Goal: Information Seeking & Learning: Find specific fact

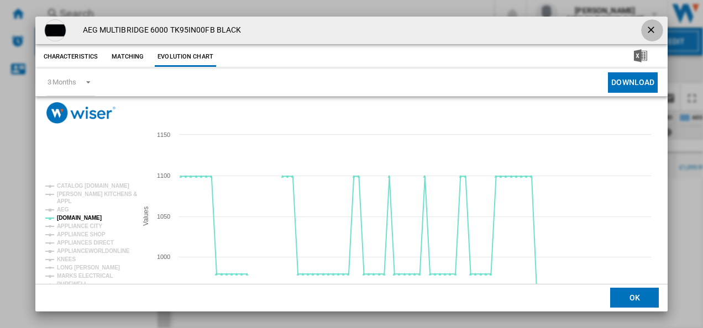
click at [647, 27] on ng-md-icon "getI18NText('BUTTONS.CLOSE_DIALOG')" at bounding box center [652, 30] width 13 height 13
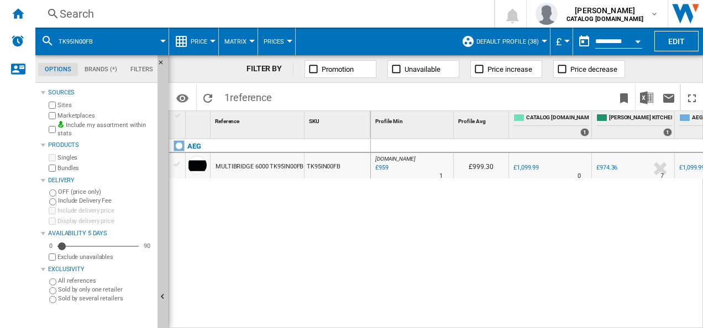
click at [230, 15] on div "Search" at bounding box center [263, 13] width 406 height 15
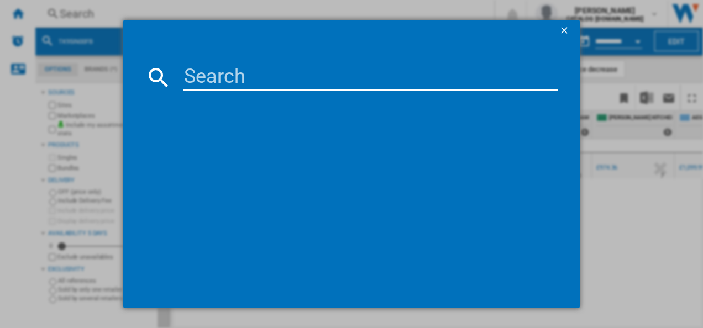
click at [216, 75] on input at bounding box center [370, 77] width 375 height 27
type input "CCB6741ACM"
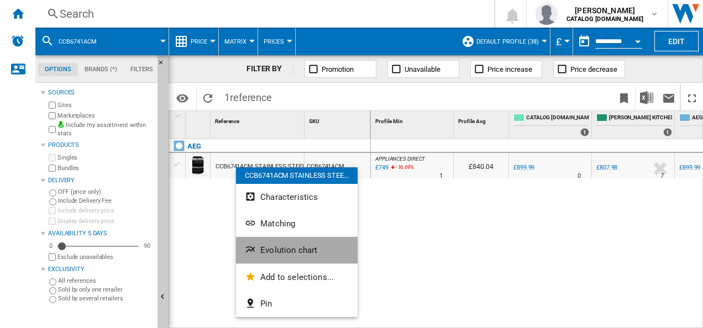
click at [253, 238] on button "Evolution chart" at bounding box center [297, 250] width 122 height 27
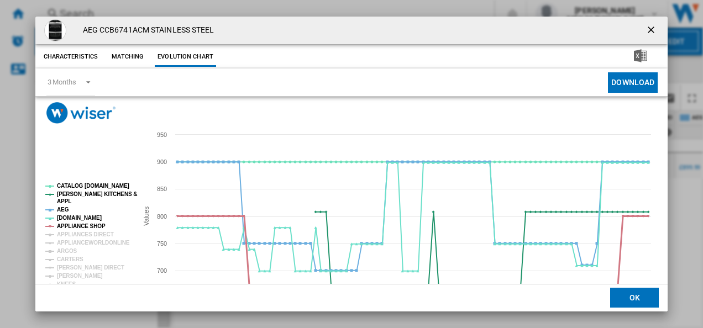
click at [83, 223] on tspan "APPLIANCE SHOP" at bounding box center [81, 226] width 49 height 6
click at [64, 208] on tspan "AEG" at bounding box center [63, 210] width 12 height 6
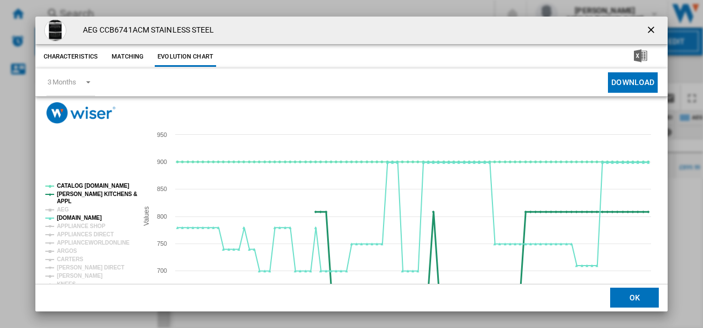
click at [64, 198] on tspan "APPL" at bounding box center [64, 201] width 14 height 6
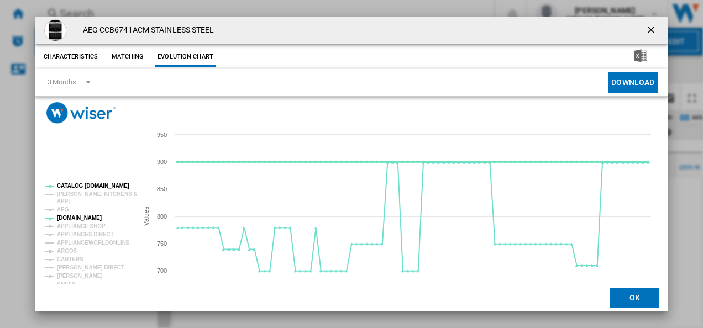
click at [68, 185] on tspan "CATALOG [DOMAIN_NAME]" at bounding box center [93, 186] width 72 height 6
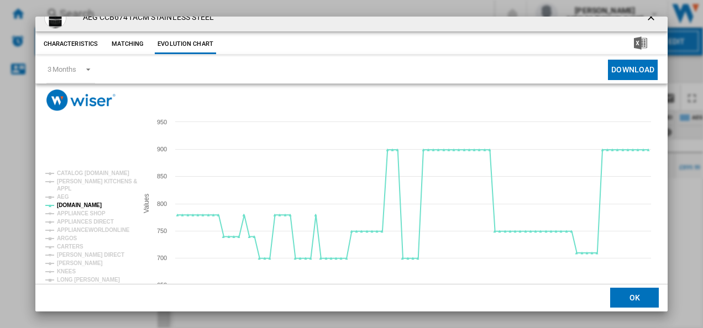
scroll to position [13, 0]
click at [76, 262] on tspan "[PERSON_NAME]" at bounding box center [80, 263] width 46 height 6
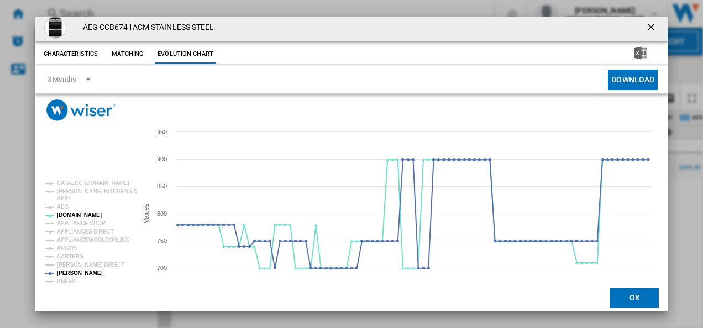
scroll to position [0, 0]
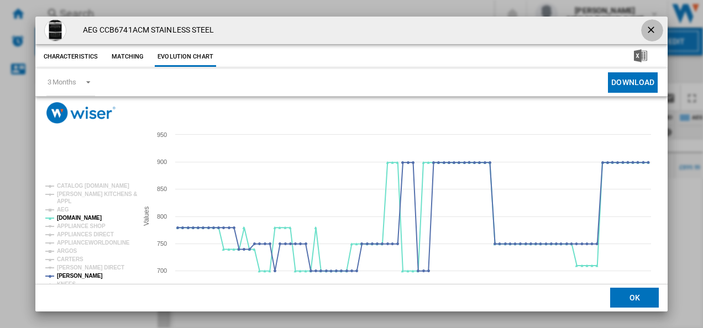
click at [646, 32] on ng-md-icon "getI18NText('BUTTONS.CLOSE_DIALOG')" at bounding box center [652, 30] width 13 height 13
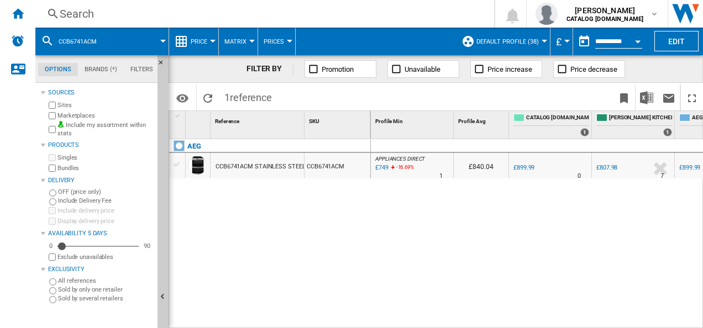
click at [295, 14] on div "Search" at bounding box center [263, 13] width 406 height 15
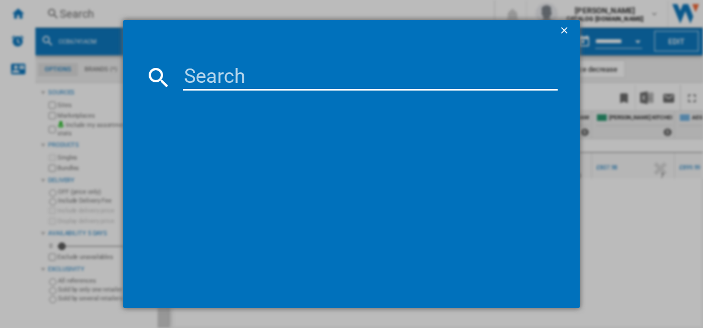
click at [276, 72] on input at bounding box center [370, 77] width 375 height 27
type input "ORC7P321DW"
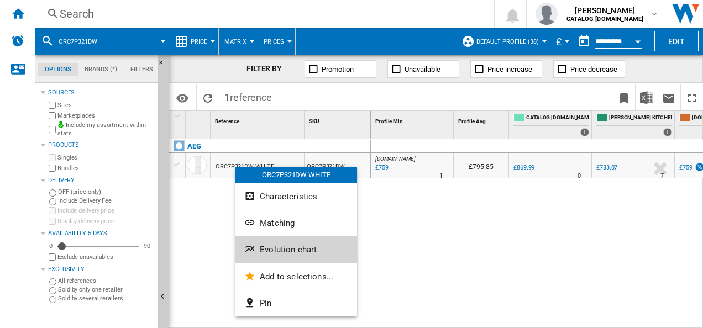
click at [260, 250] on span "Evolution chart" at bounding box center [288, 250] width 57 height 10
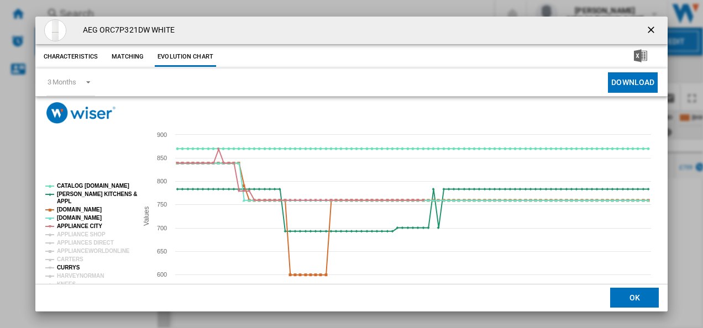
click at [71, 267] on tspan "CURRYS" at bounding box center [68, 268] width 23 height 6
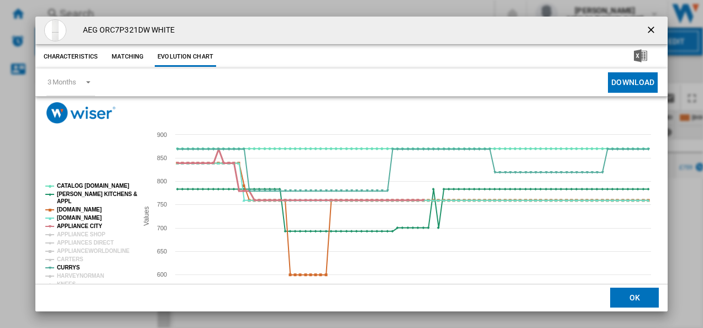
click at [93, 223] on tspan "APPLIANCE CITY" at bounding box center [79, 226] width 45 height 6
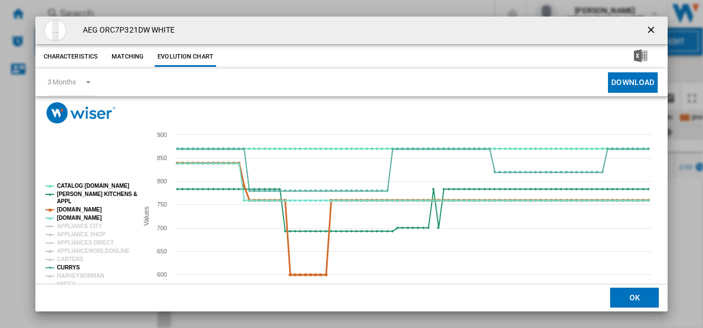
click at [83, 210] on tspan "[DOMAIN_NAME]" at bounding box center [79, 210] width 45 height 6
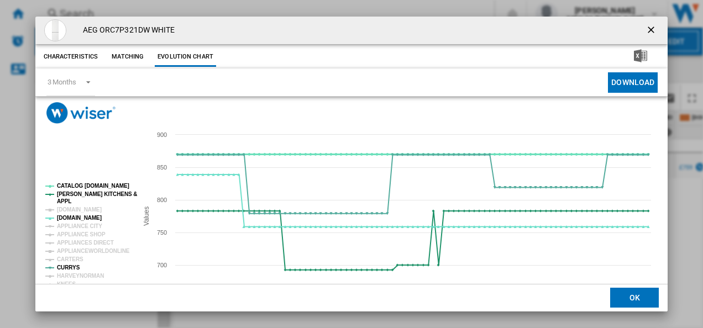
click at [77, 189] on tspan "CATALOG [DOMAIN_NAME]" at bounding box center [93, 186] width 72 height 6
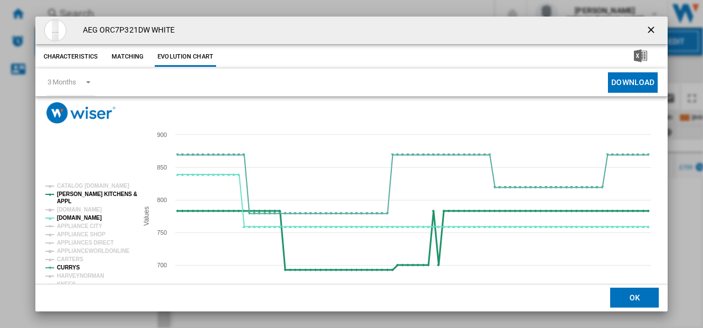
click at [76, 192] on tspan "[PERSON_NAME] KITCHENS &" at bounding box center [97, 194] width 80 height 6
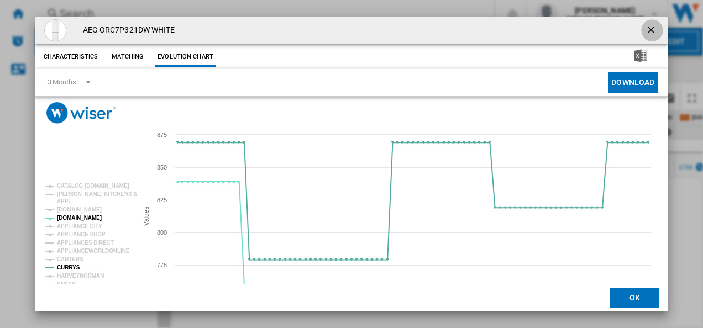
click at [649, 26] on ng-md-icon "getI18NText('BUTTONS.CLOSE_DIALOG')" at bounding box center [652, 30] width 13 height 13
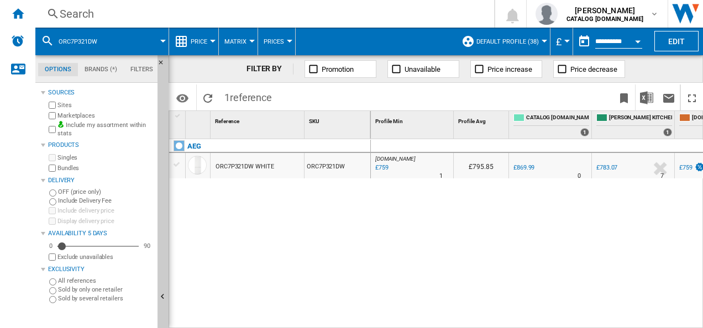
click at [257, 16] on div "Search" at bounding box center [263, 13] width 406 height 15
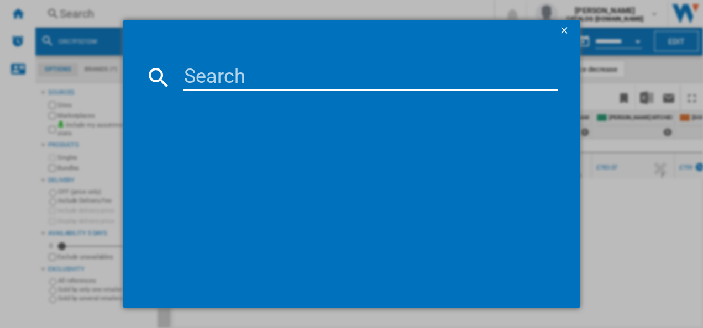
click at [268, 66] on input at bounding box center [370, 77] width 375 height 27
click at [253, 75] on input at bounding box center [370, 77] width 375 height 27
type input "FFB73727PM"
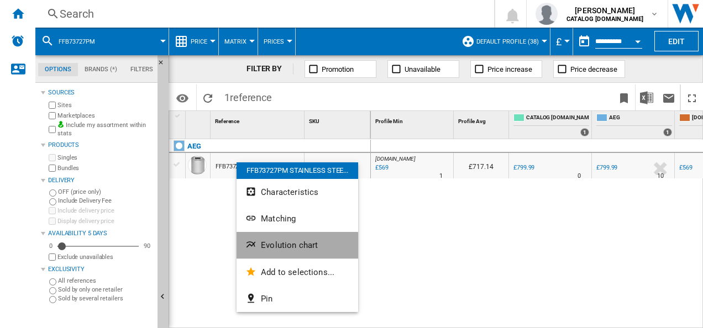
click at [263, 252] on button "Evolution chart" at bounding box center [298, 245] width 122 height 27
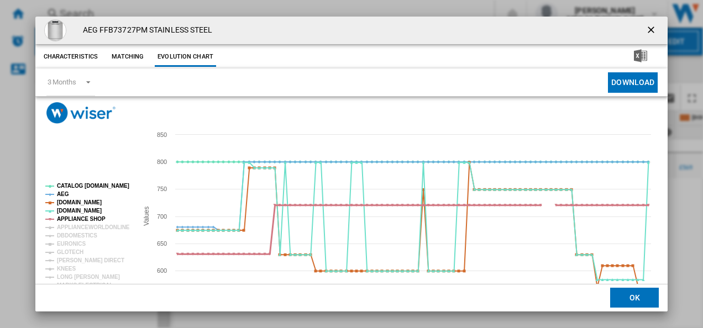
click at [86, 219] on tspan "APPLIANCE SHOP" at bounding box center [81, 219] width 49 height 6
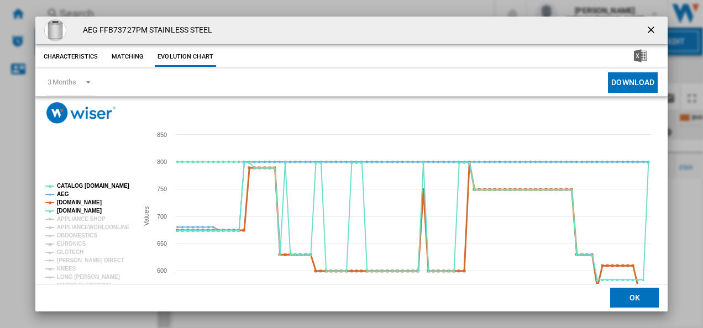
click at [82, 201] on tspan "[DOMAIN_NAME]" at bounding box center [79, 203] width 45 height 6
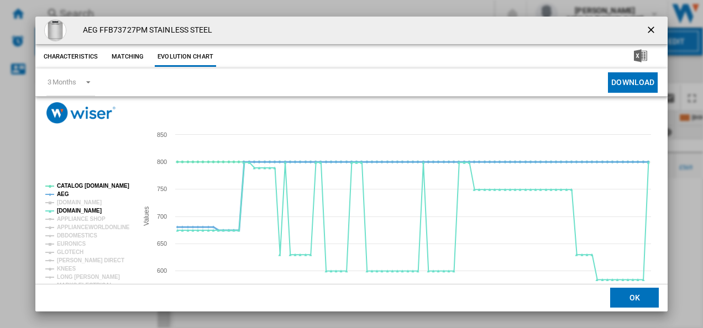
click at [66, 194] on tspan "AEG" at bounding box center [63, 194] width 12 height 6
click at [74, 182] on rect "Product popup" at bounding box center [87, 256] width 92 height 155
click at [72, 186] on tspan "CATALOG [DOMAIN_NAME]" at bounding box center [93, 186] width 72 height 6
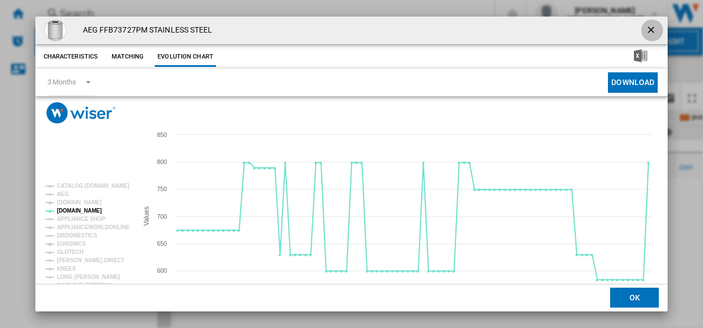
click at [649, 25] on ng-md-icon "getI18NText('BUTTONS.CLOSE_DIALOG')" at bounding box center [652, 30] width 13 height 13
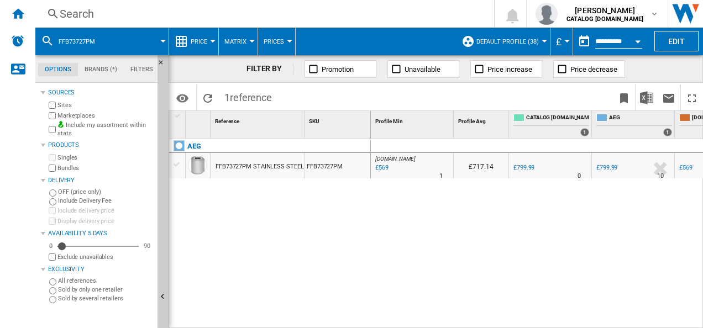
click at [317, 10] on div "Search" at bounding box center [263, 13] width 406 height 15
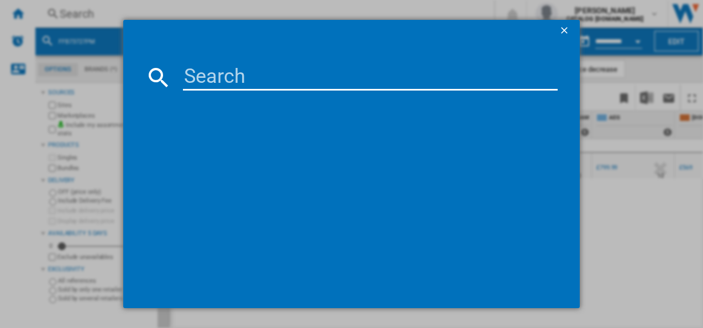
click at [276, 75] on input at bounding box center [370, 77] width 375 height 27
type input "FFB74917ZM"
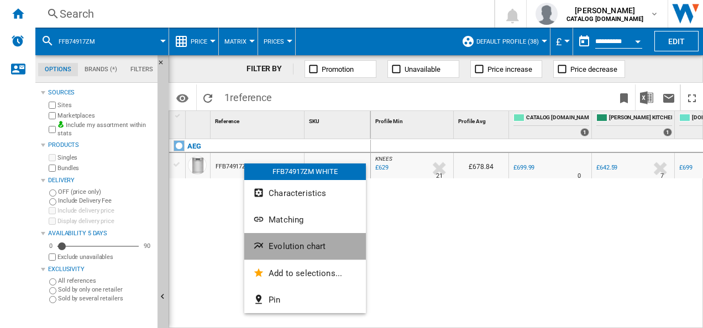
click at [268, 248] on button "Evolution chart" at bounding box center [305, 246] width 122 height 27
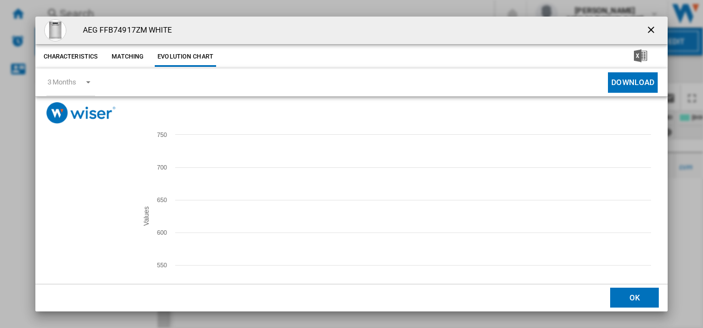
click at [69, 261] on tspan "[PERSON_NAME]" at bounding box center [80, 259] width 46 height 6
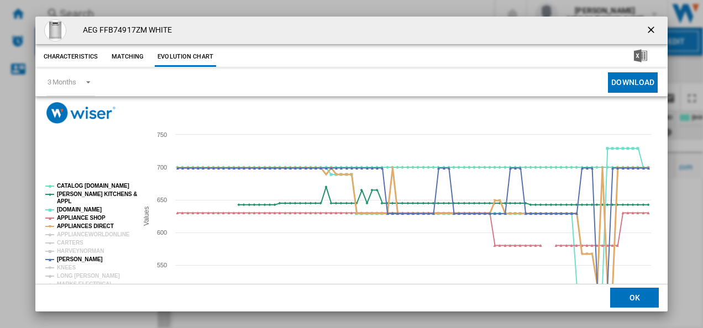
click at [92, 226] on tspan "APPLIANCES DIRECT" at bounding box center [85, 226] width 57 height 6
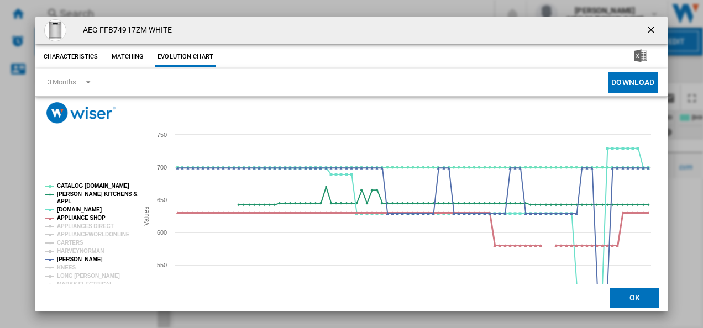
click at [90, 218] on tspan "APPLIANCE SHOP" at bounding box center [81, 218] width 49 height 6
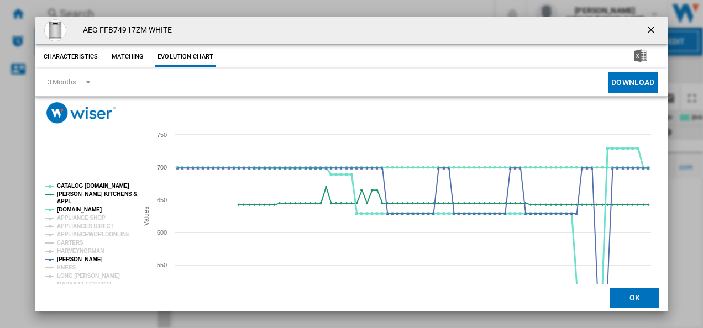
click at [73, 210] on tspan "[DOMAIN_NAME]" at bounding box center [79, 210] width 45 height 6
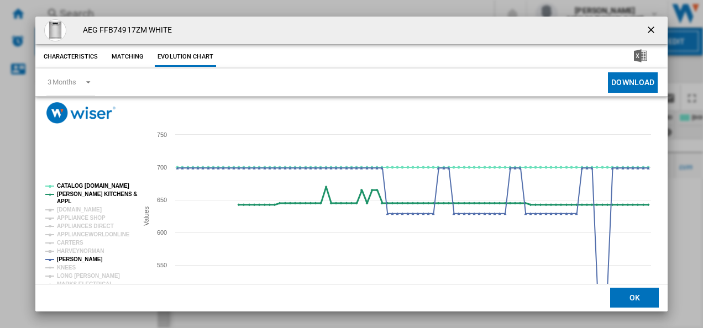
click at [83, 191] on tspan "[PERSON_NAME] KITCHENS &" at bounding box center [97, 194] width 80 height 6
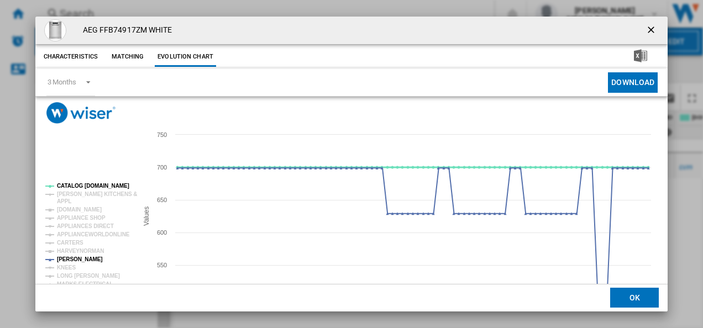
click at [82, 185] on tspan "CATALOG [DOMAIN_NAME]" at bounding box center [93, 186] width 72 height 6
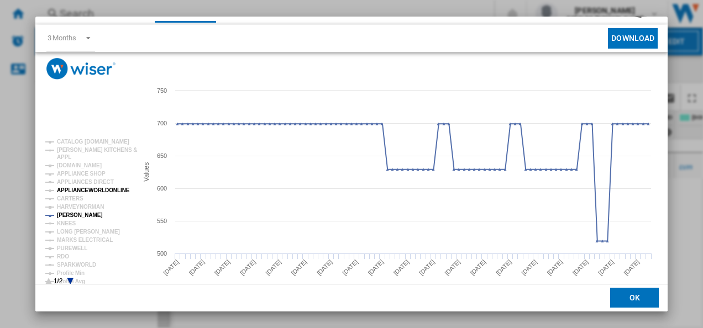
scroll to position [45, 0]
click at [68, 164] on tspan "[DOMAIN_NAME]" at bounding box center [79, 165] width 45 height 6
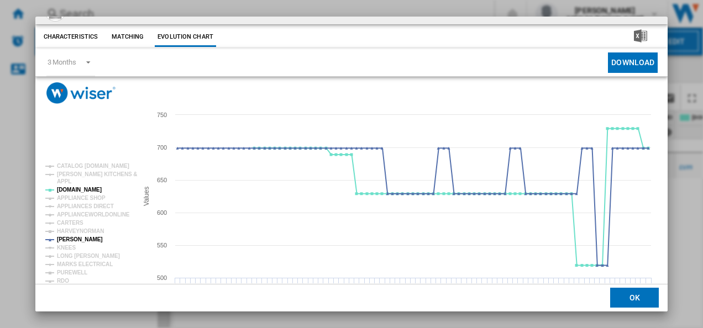
scroll to position [0, 0]
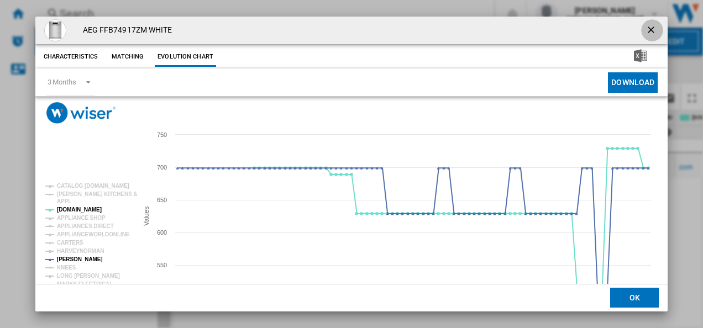
click at [648, 26] on ng-md-icon "getI18NText('BUTTONS.CLOSE_DIALOG')" at bounding box center [652, 30] width 13 height 13
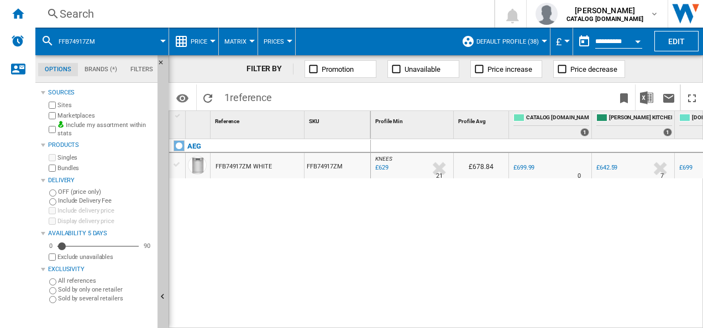
click at [310, 18] on div "Search" at bounding box center [263, 13] width 406 height 15
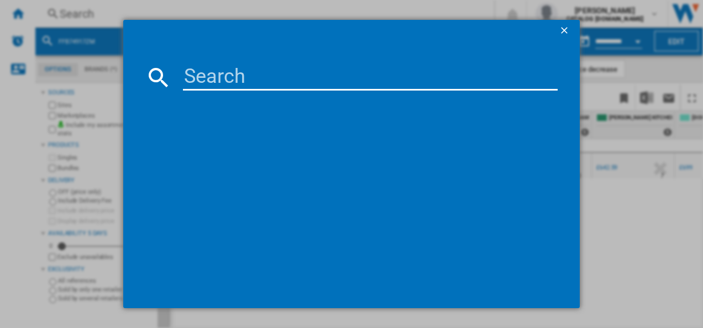
click at [273, 90] on input at bounding box center [370, 77] width 375 height 27
type input "LWR7416U6UD"
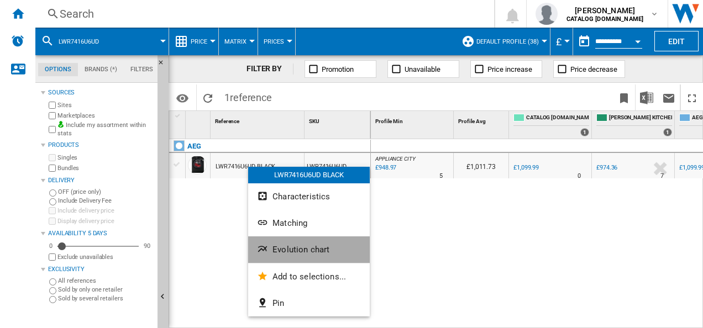
click at [269, 245] on ng-md-icon "Evolution chart" at bounding box center [263, 250] width 13 height 13
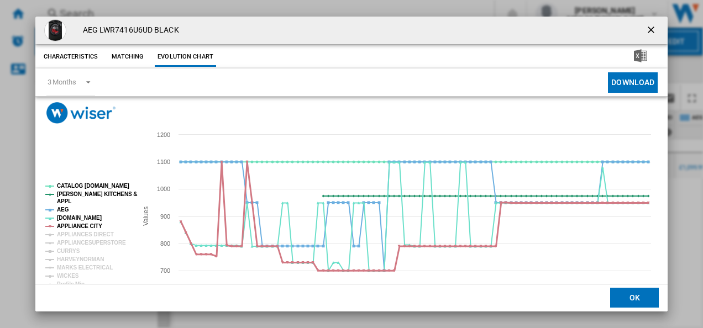
click at [75, 224] on tspan "APPLIANCE CITY" at bounding box center [79, 226] width 45 height 6
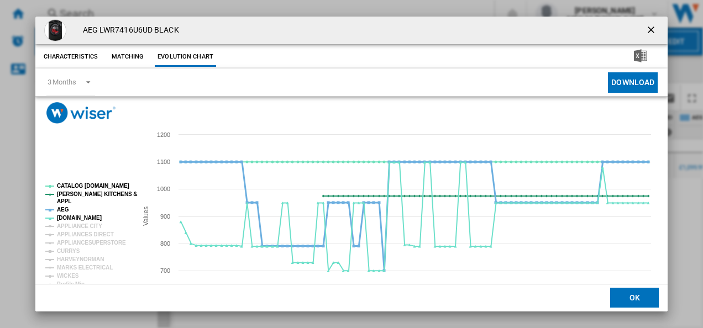
click at [66, 211] on tspan "AEG" at bounding box center [63, 210] width 12 height 6
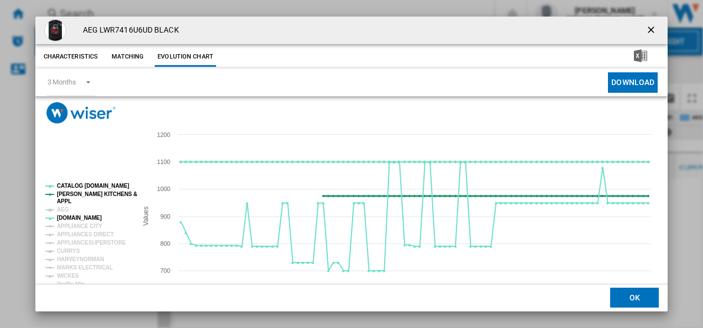
click at [73, 192] on tspan "[PERSON_NAME] KITCHENS &" at bounding box center [97, 194] width 80 height 6
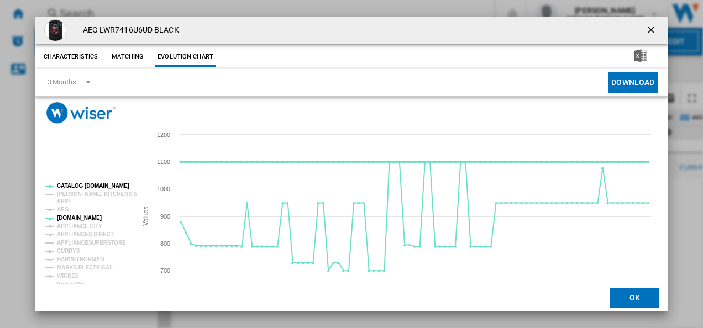
click at [72, 185] on tspan "CATALOG [DOMAIN_NAME]" at bounding box center [93, 186] width 72 height 6
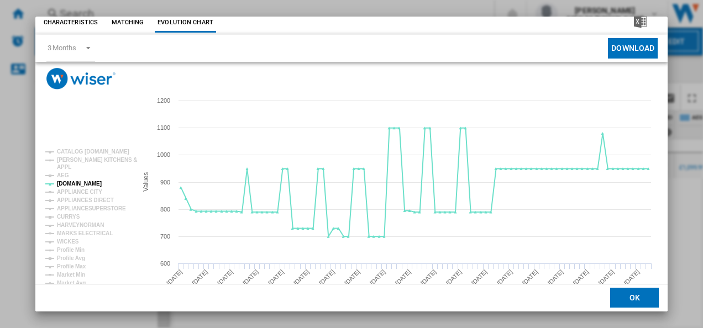
scroll to position [36, 0]
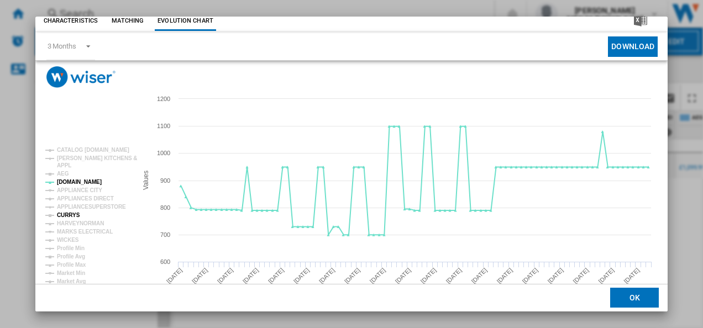
click at [67, 214] on tspan "CURRYS" at bounding box center [68, 215] width 23 height 6
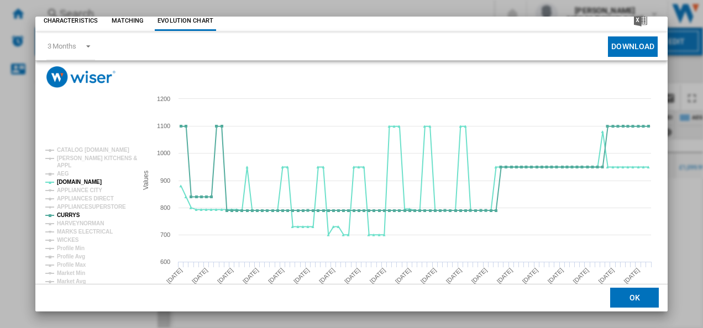
scroll to position [0, 0]
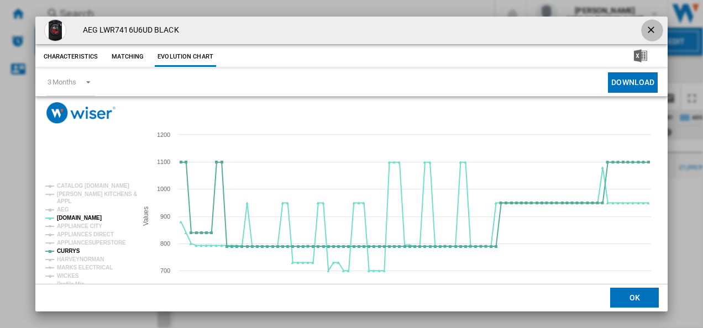
click at [646, 26] on ng-md-icon "getI18NText('BUTTONS.CLOSE_DIALOG')" at bounding box center [652, 30] width 13 height 13
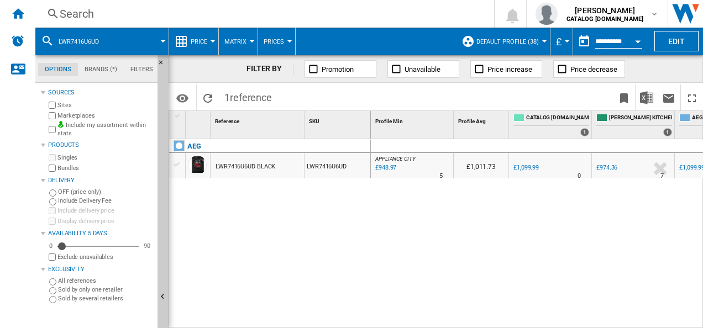
click at [386, 12] on div "Search" at bounding box center [263, 13] width 406 height 15
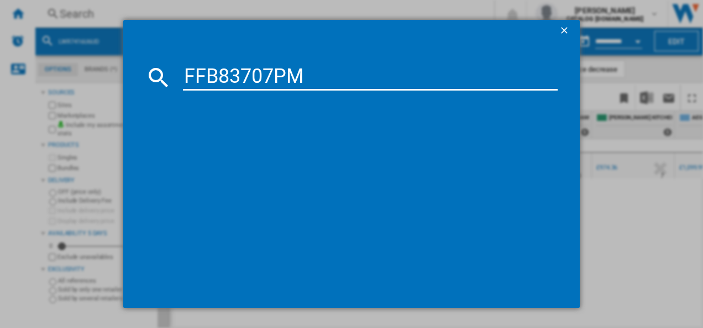
click at [353, 74] on input "FFB83707PM" at bounding box center [370, 77] width 375 height 27
type input "FFB83707PM"
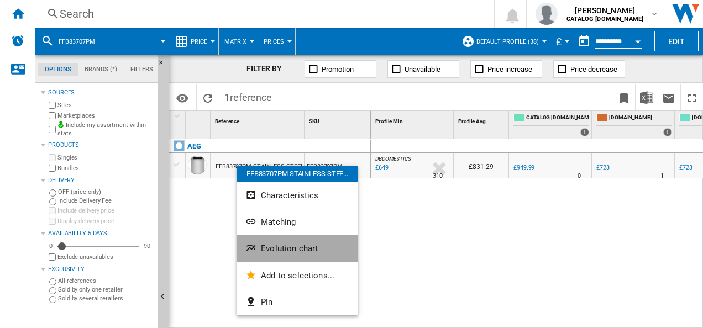
click at [254, 243] on ng-md-icon "Evolution chart" at bounding box center [251, 249] width 13 height 13
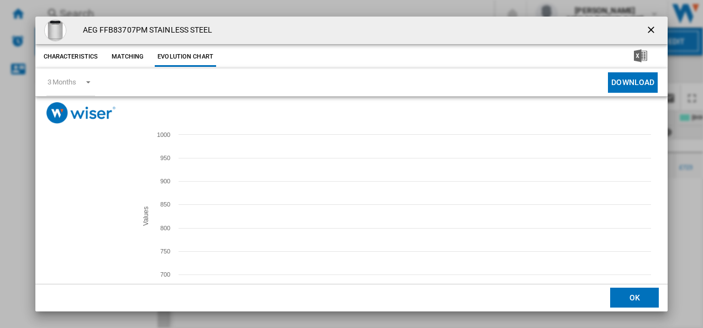
click at [80, 216] on tspan "[DOMAIN_NAME]" at bounding box center [79, 218] width 45 height 6
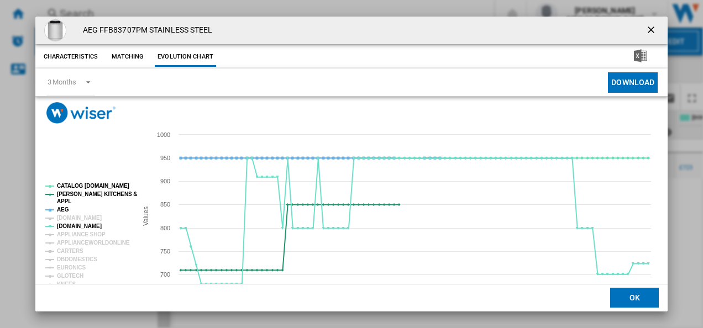
click at [67, 212] on rect "Product popup" at bounding box center [87, 256] width 92 height 155
click at [64, 211] on tspan "AEG" at bounding box center [63, 210] width 12 height 6
click at [64, 196] on tspan "[PERSON_NAME] KITCHENS &" at bounding box center [97, 194] width 80 height 6
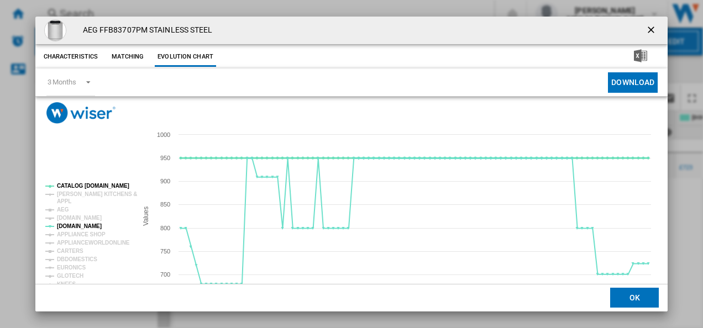
click at [65, 185] on tspan "CATALOG [DOMAIN_NAME]" at bounding box center [93, 186] width 72 height 6
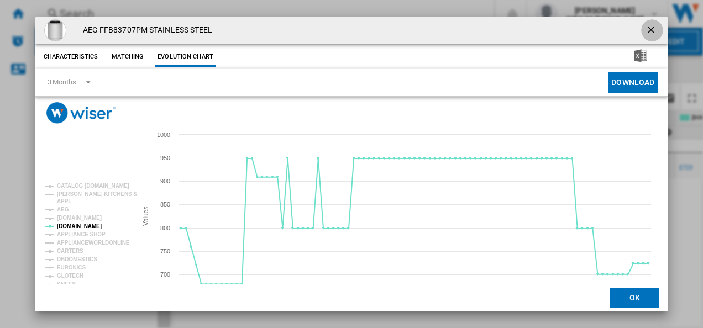
click at [652, 28] on ng-md-icon "getI18NText('BUTTONS.CLOSE_DIALOG')" at bounding box center [652, 30] width 13 height 13
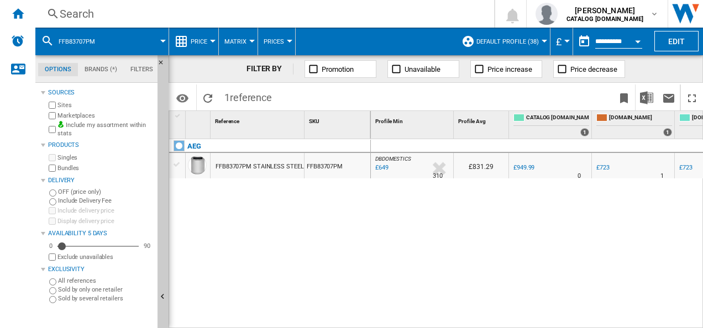
click at [315, 10] on div "Search" at bounding box center [263, 13] width 406 height 15
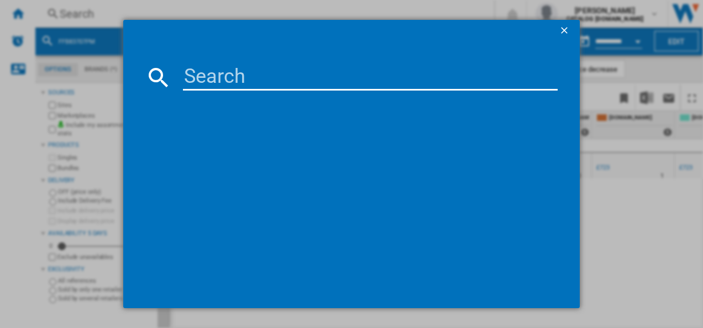
click at [283, 80] on input at bounding box center [370, 77] width 375 height 27
type input "LWR8516O5UD"
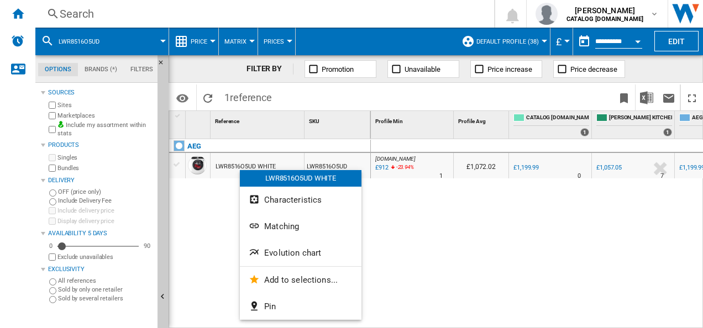
click at [266, 253] on span "Evolution chart" at bounding box center [292, 253] width 57 height 10
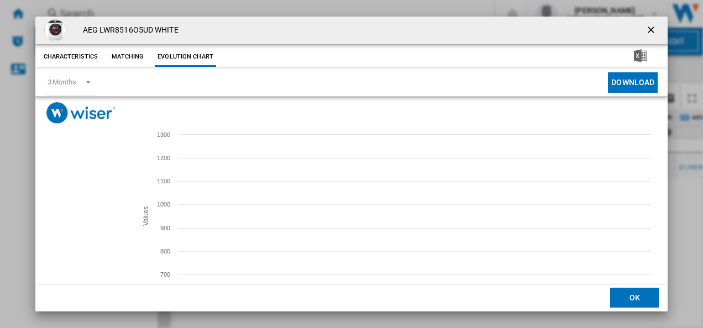
click at [90, 221] on tspan "[DOMAIN_NAME]" at bounding box center [79, 218] width 45 height 6
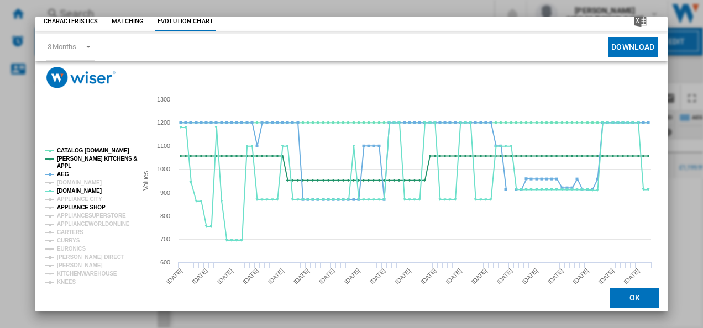
scroll to position [39, 0]
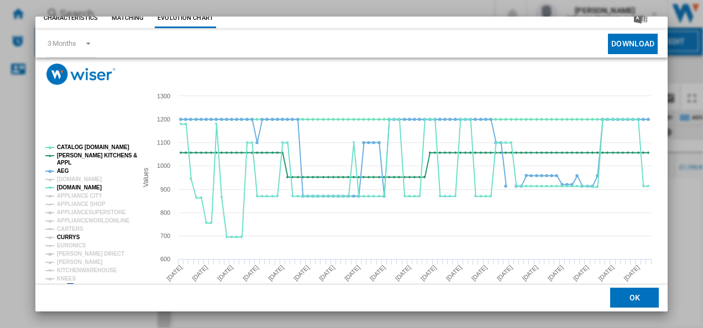
click at [71, 236] on tspan "CURRYS" at bounding box center [68, 237] width 23 height 6
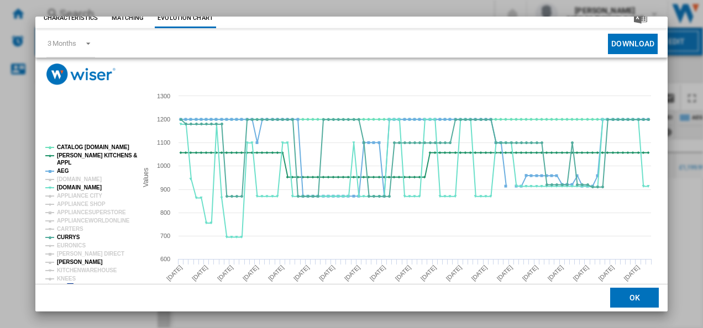
click at [72, 259] on tspan "[PERSON_NAME]" at bounding box center [80, 262] width 46 height 6
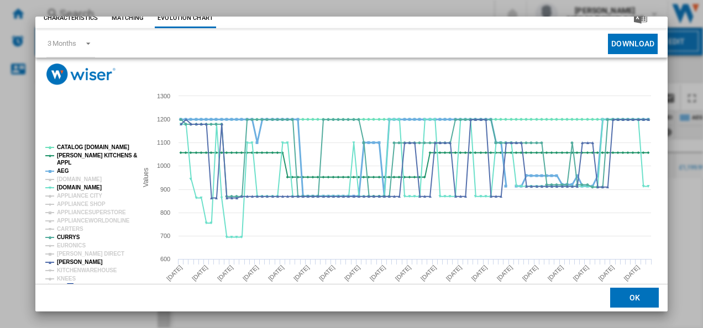
click at [63, 168] on tspan "AEG" at bounding box center [63, 171] width 12 height 6
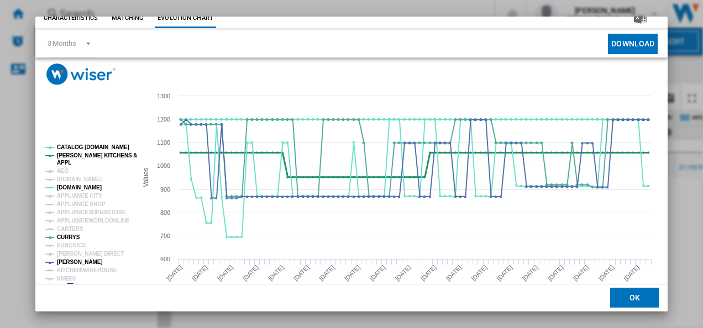
click at [63, 157] on tspan "[PERSON_NAME] KITCHENS &" at bounding box center [97, 156] width 80 height 6
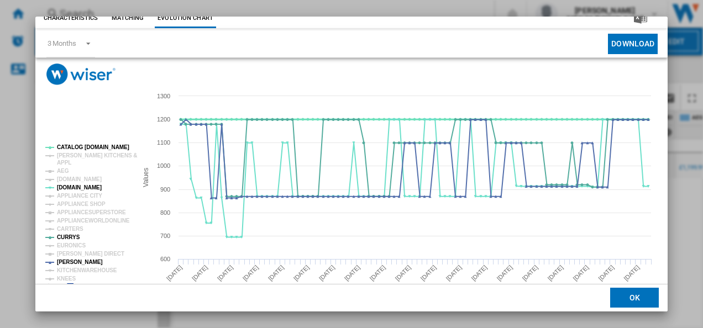
click at [64, 146] on tspan "CATALOG [DOMAIN_NAME]" at bounding box center [93, 147] width 72 height 6
